Goal: Information Seeking & Learning: Find specific page/section

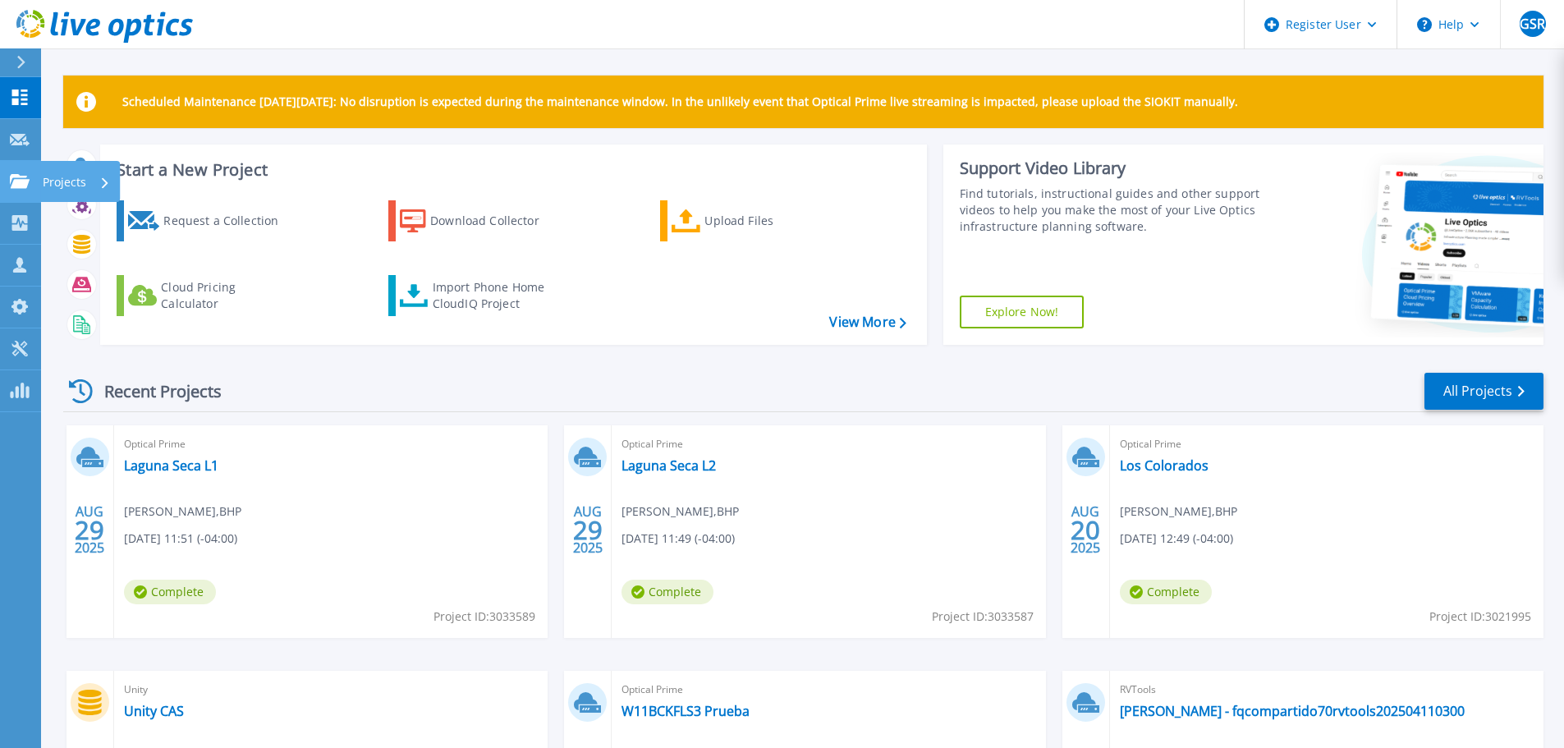
click at [50, 181] on p "Projects" at bounding box center [65, 182] width 44 height 43
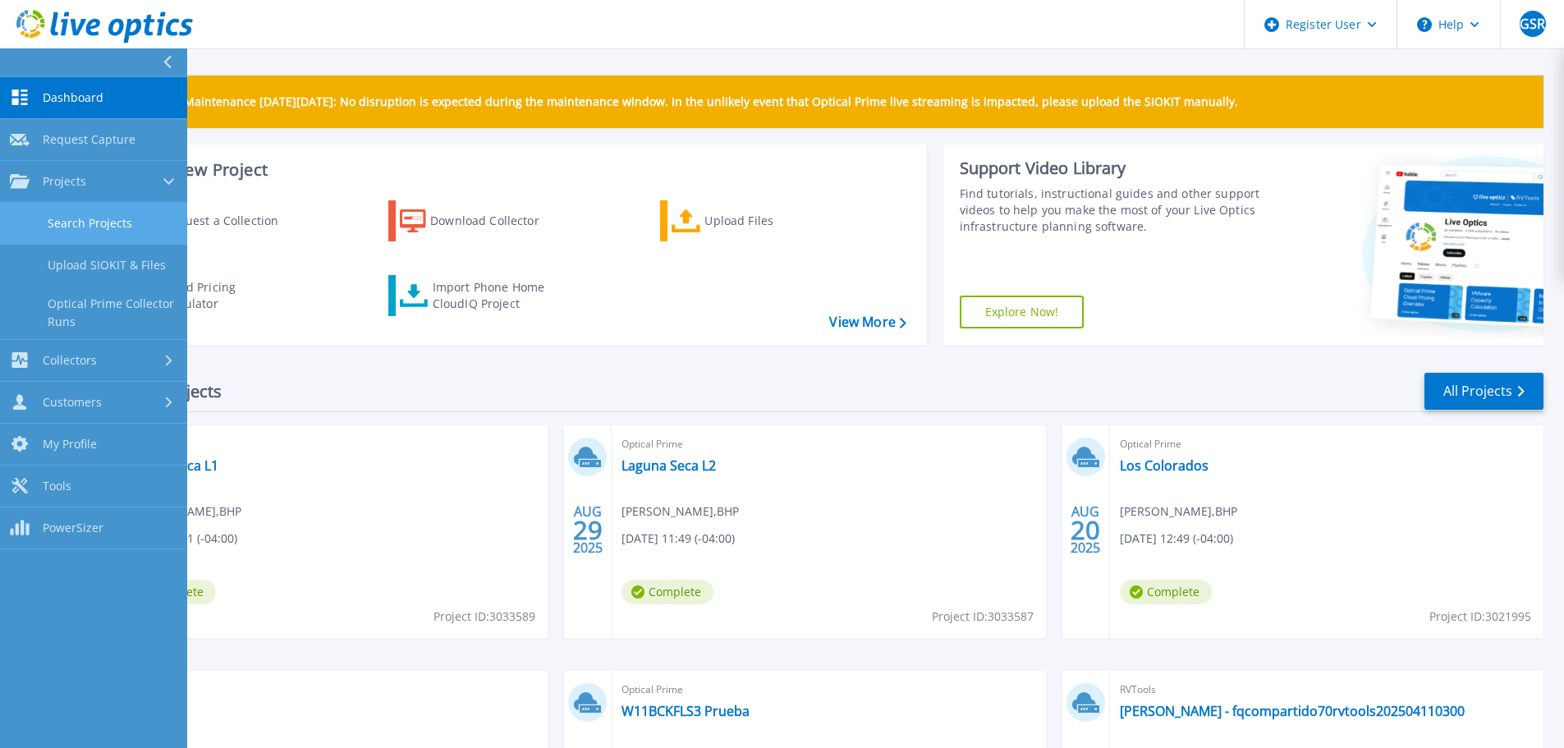
click at [70, 220] on link "Search Projects" at bounding box center [93, 224] width 187 height 42
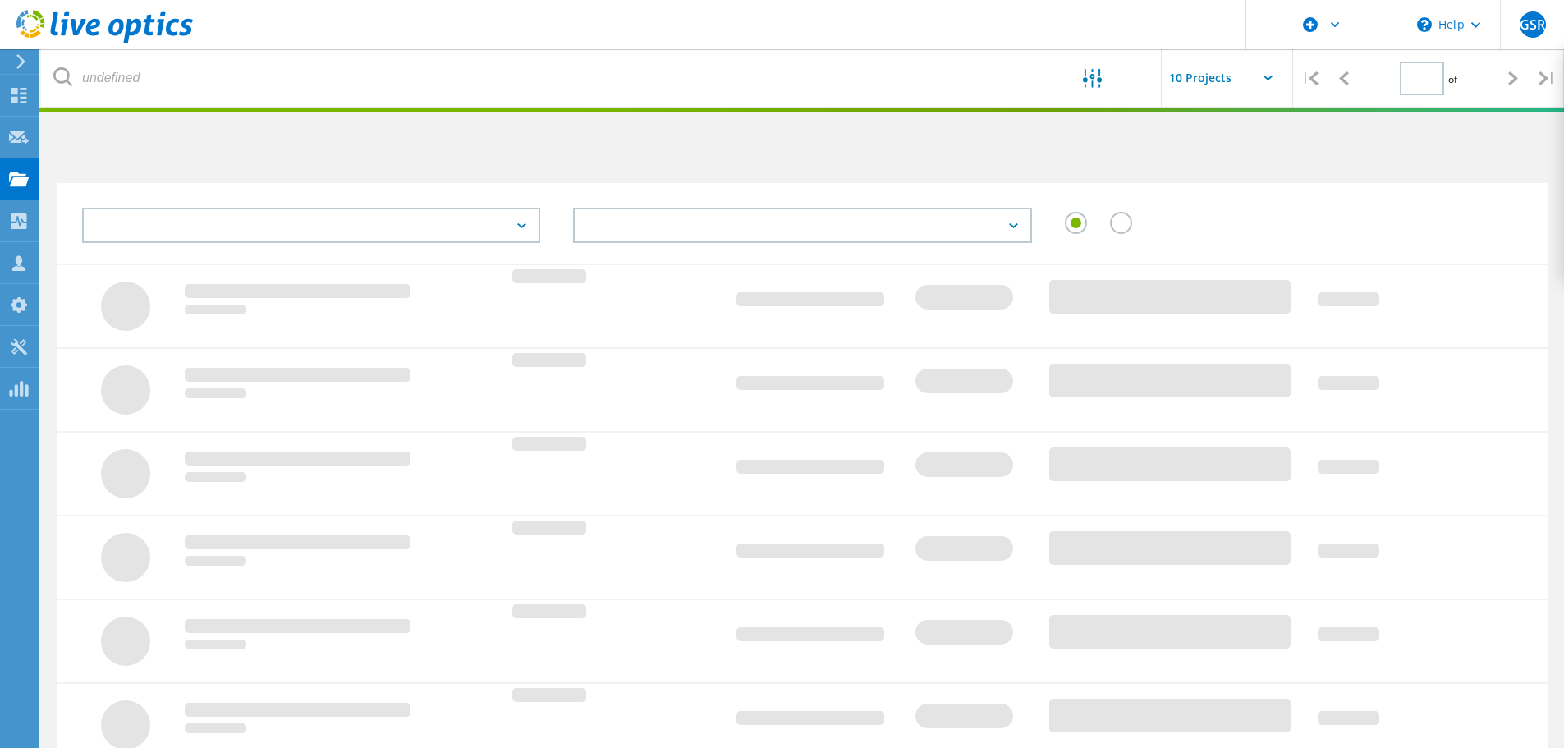
type input "1"
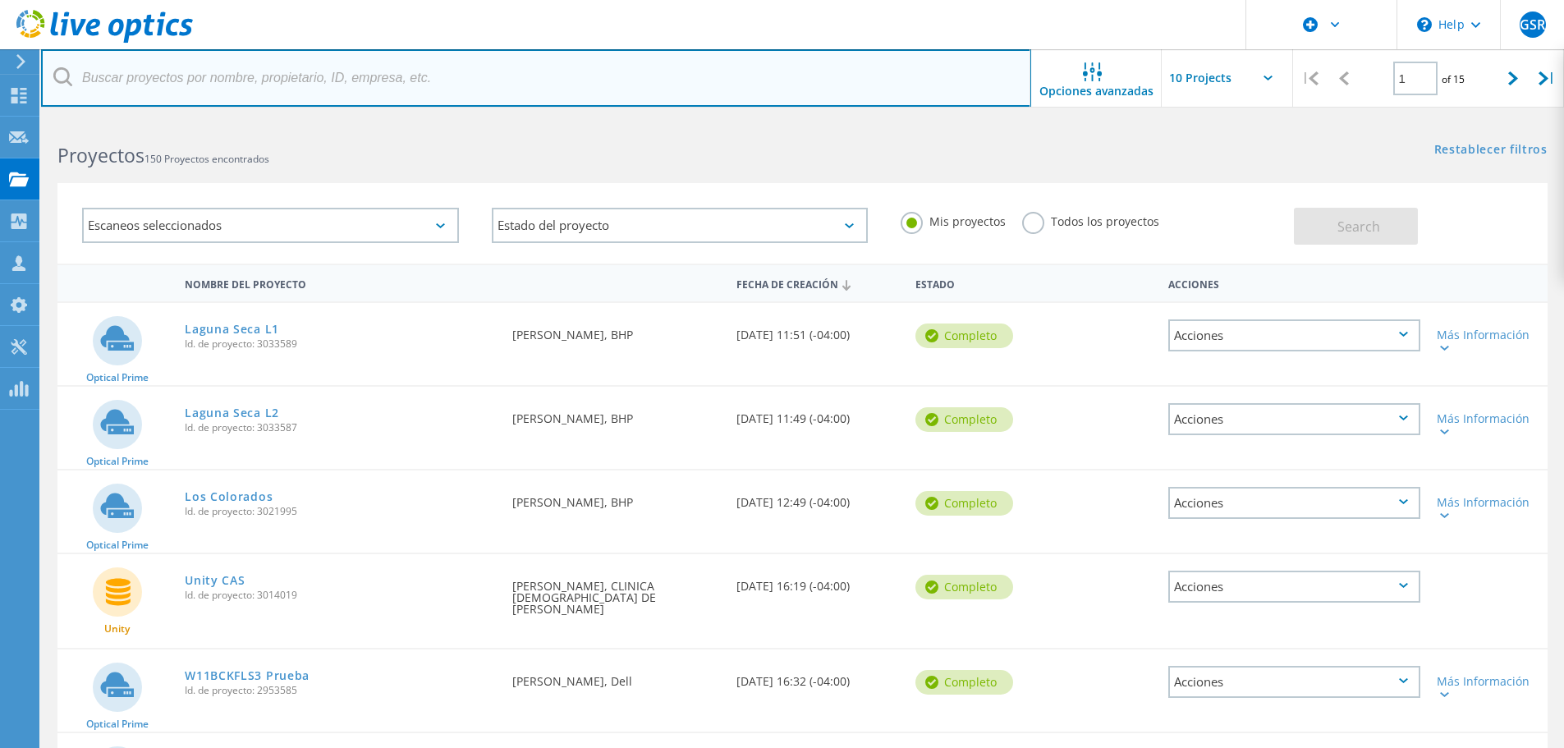
click at [181, 77] on input "text" at bounding box center [536, 77] width 990 height 57
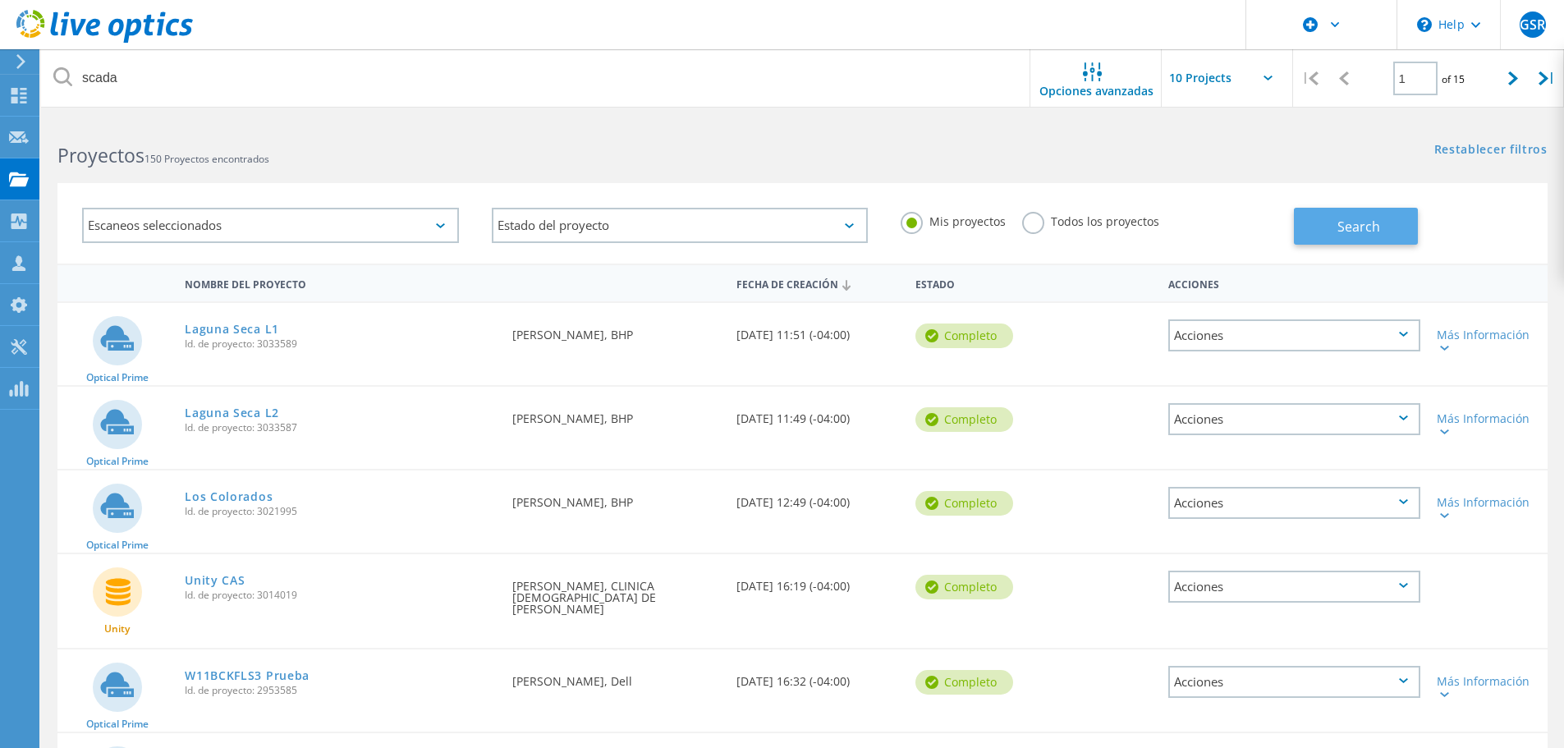
click at [1396, 218] on button "Search" at bounding box center [1356, 226] width 124 height 37
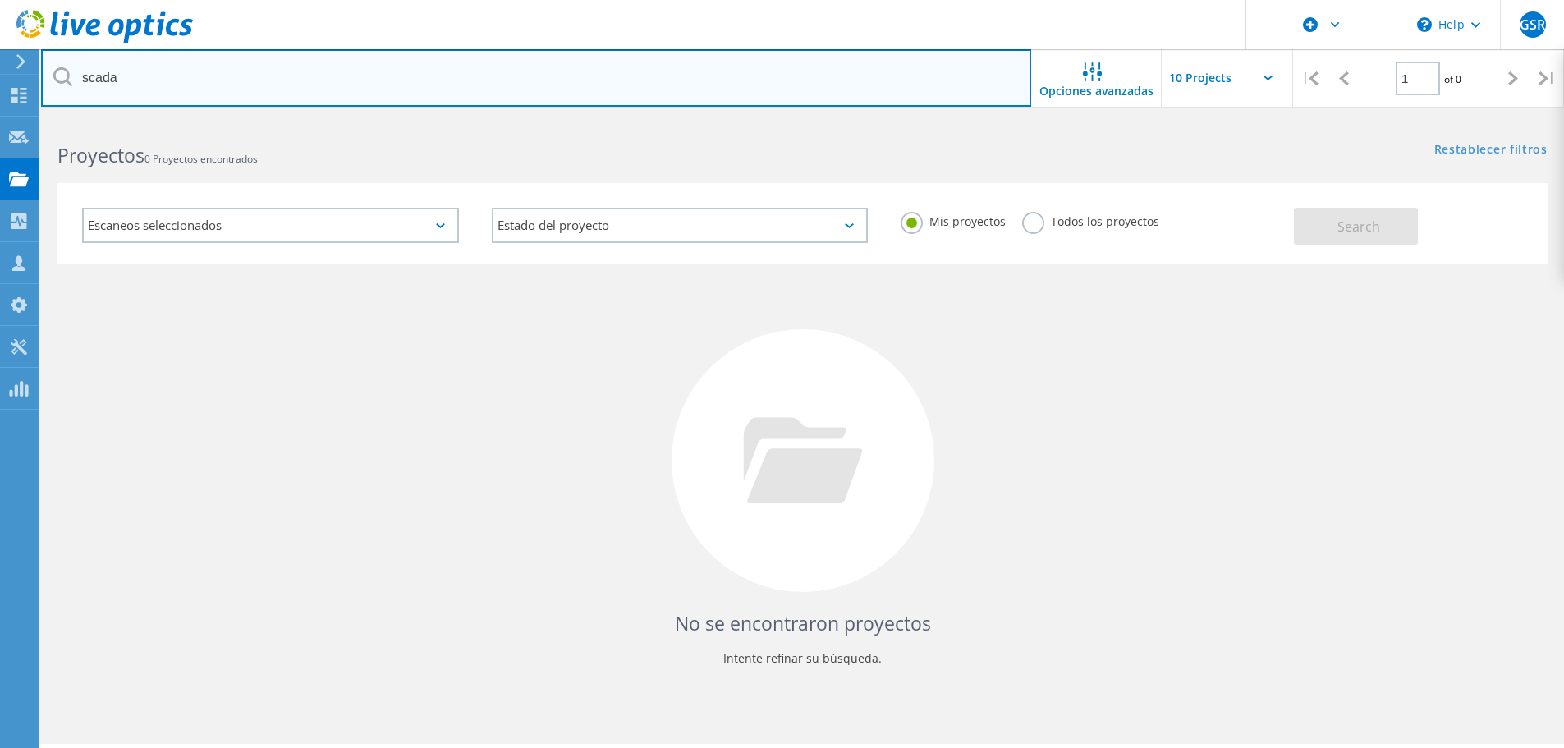
click at [121, 70] on input "scada" at bounding box center [536, 77] width 990 height 57
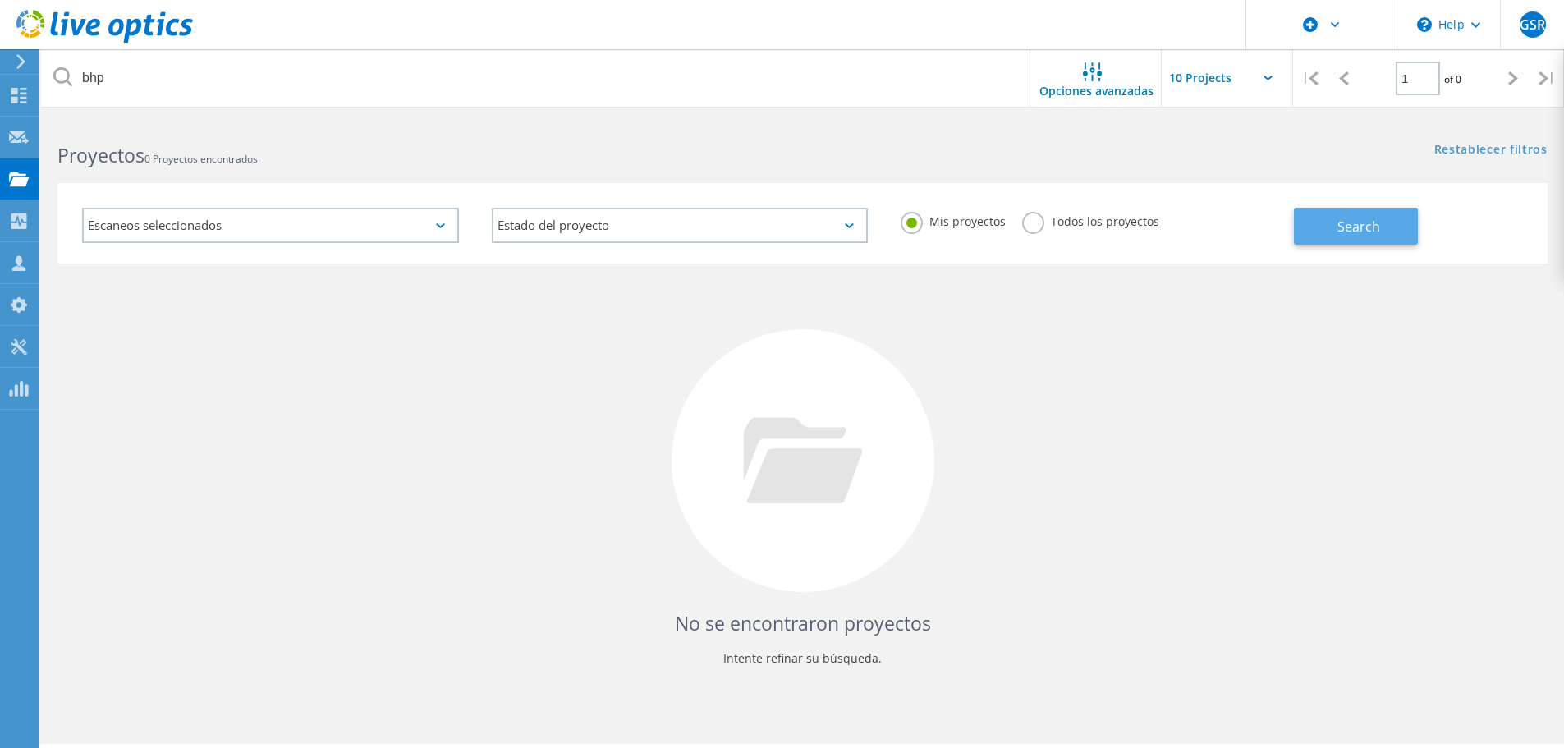
click at [1345, 221] on span "Search" at bounding box center [1358, 227] width 43 height 18
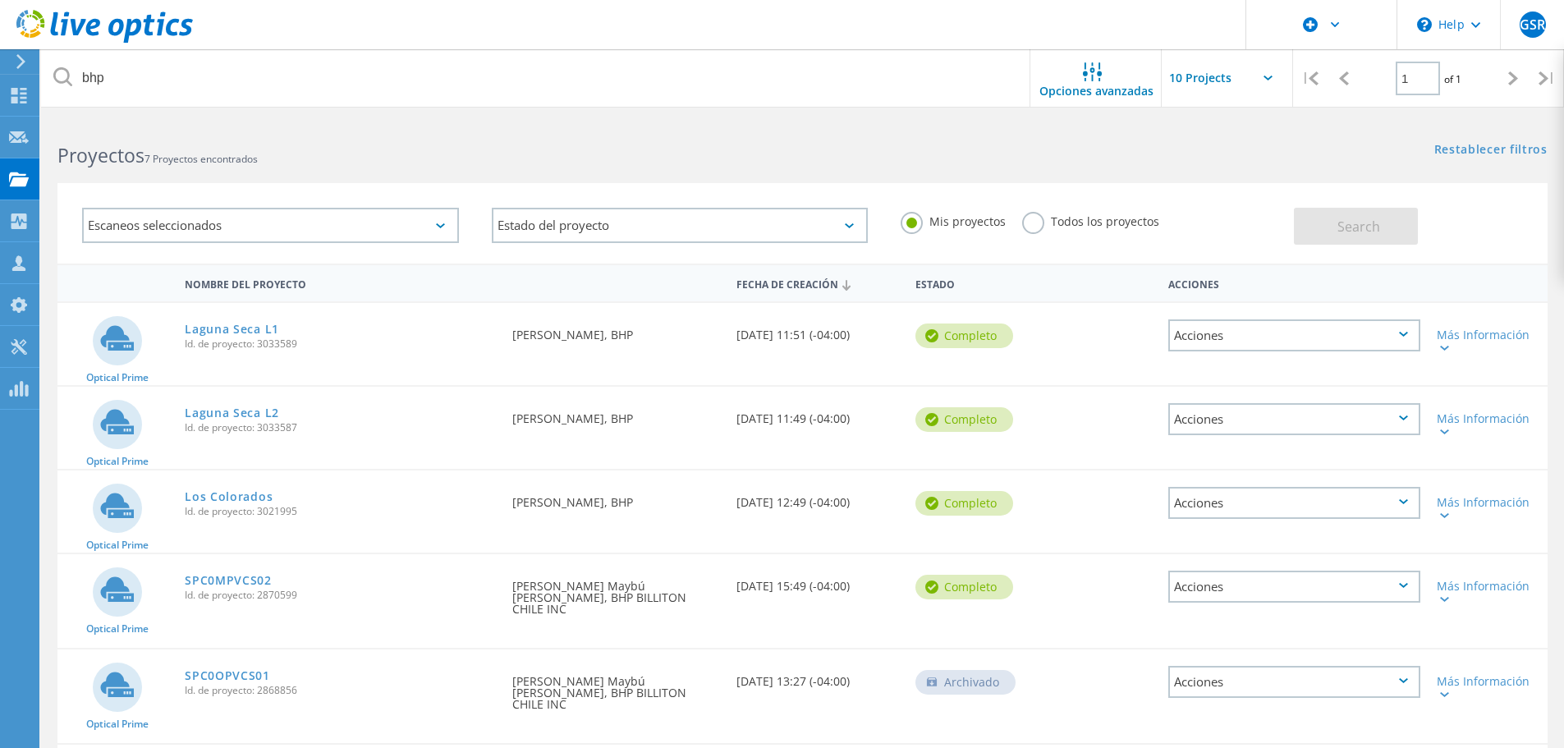
click at [1028, 225] on label "Todos los proyectos" at bounding box center [1090, 220] width 137 height 16
click at [0, 0] on input "Todos los proyectos" at bounding box center [0, 0] width 0 height 0
click at [1348, 223] on span "Search" at bounding box center [1358, 227] width 43 height 18
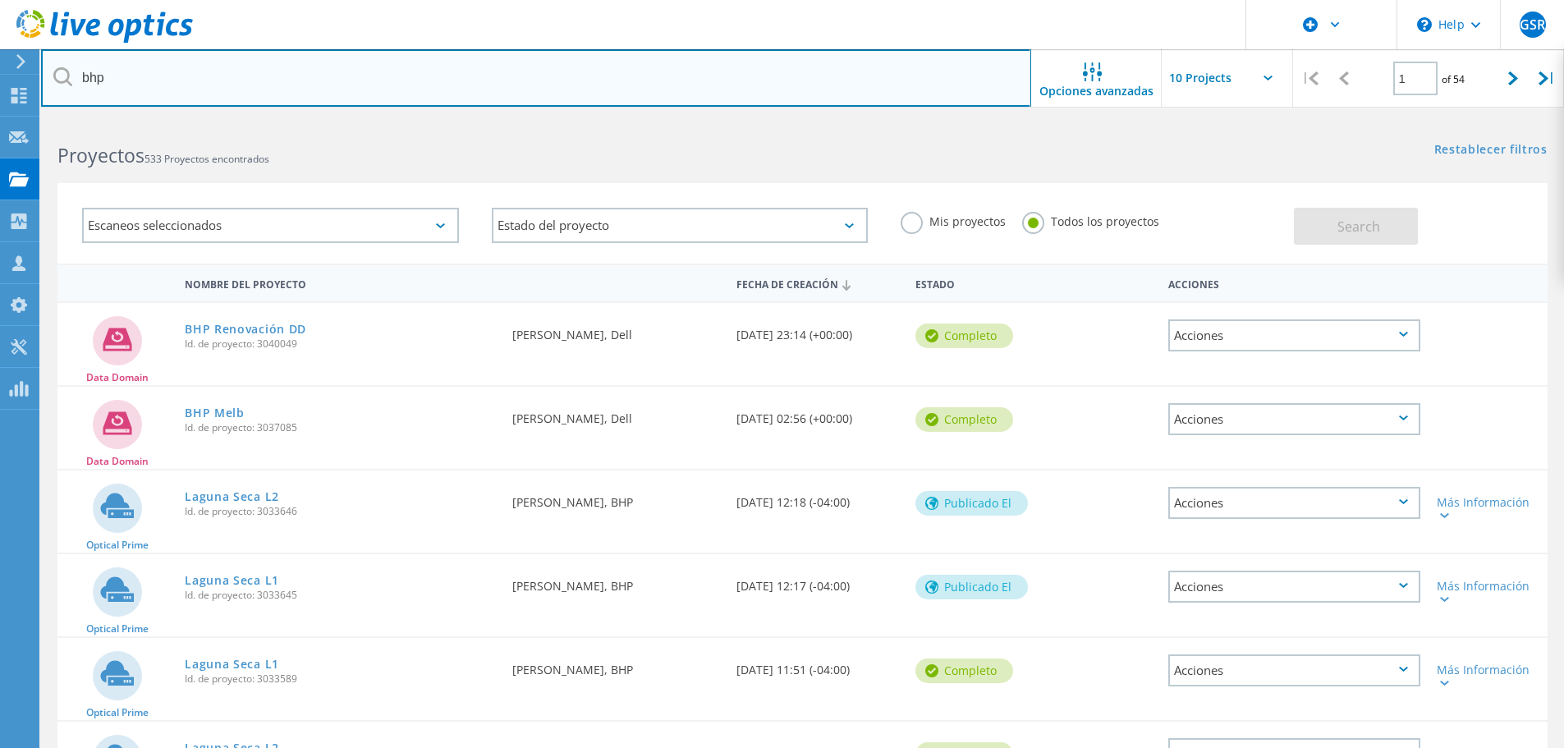
click at [176, 79] on input "bhp" at bounding box center [536, 77] width 990 height 57
type input "bhp scada"
